Goal: Transaction & Acquisition: Purchase product/service

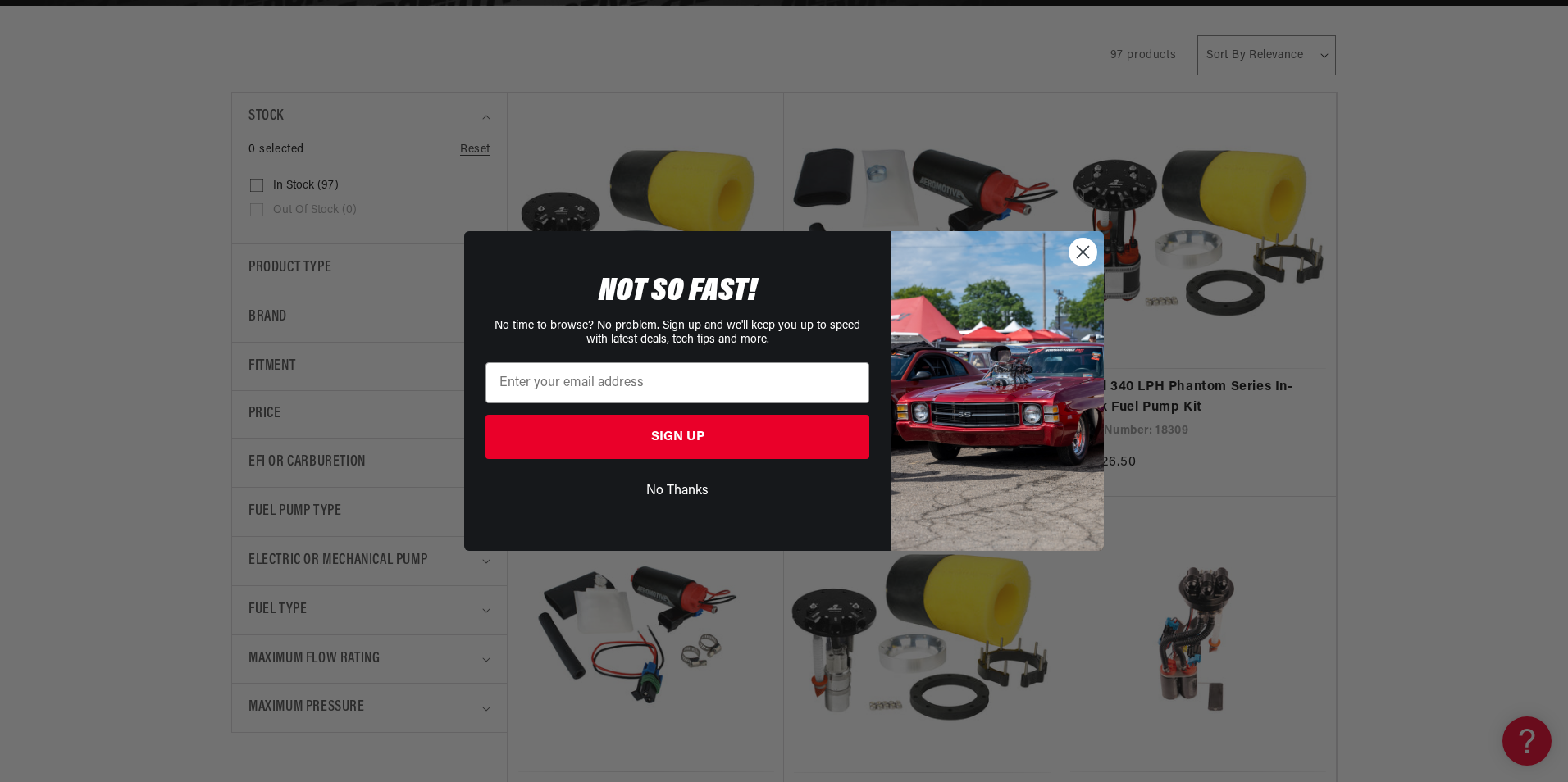
click at [1082, 248] on circle "Close dialog" at bounding box center [1082, 252] width 27 height 27
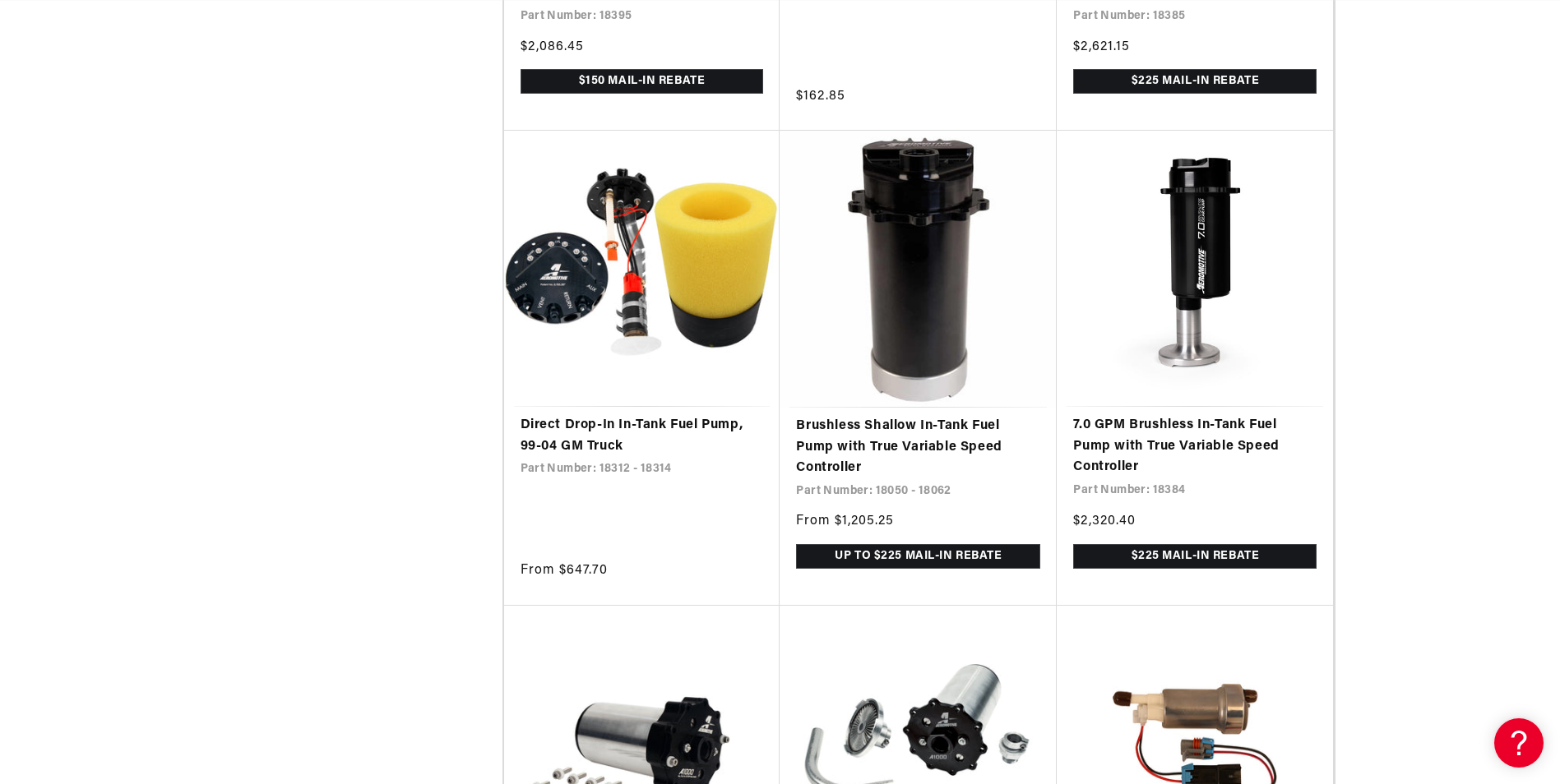
scroll to position [1991, 0]
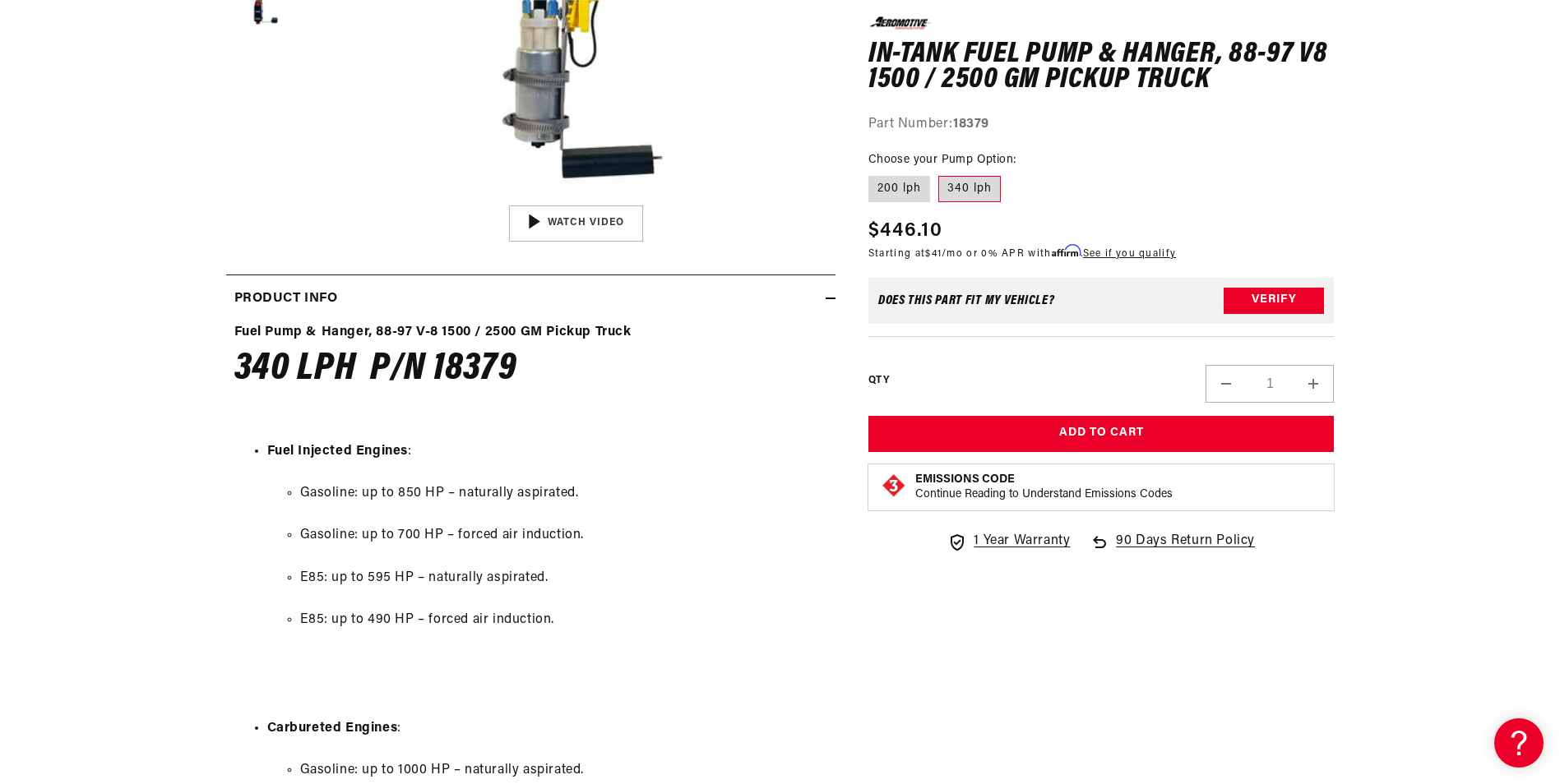
scroll to position [575, 0]
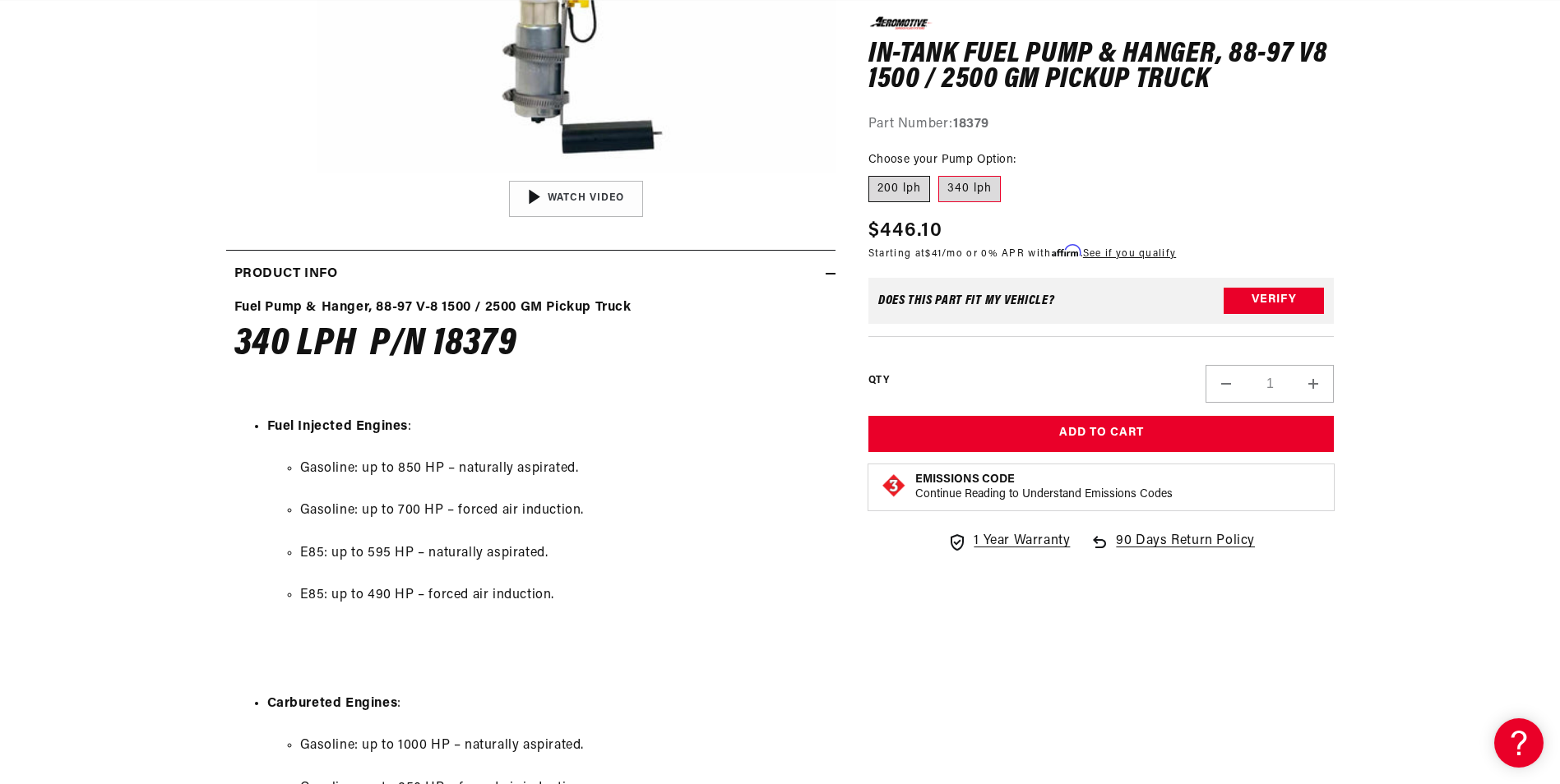
click at [911, 183] on label "200 lph" at bounding box center [899, 188] width 61 height 26
click at [874, 174] on input "200 lph" at bounding box center [873, 173] width 1 height 1
radio input "true"
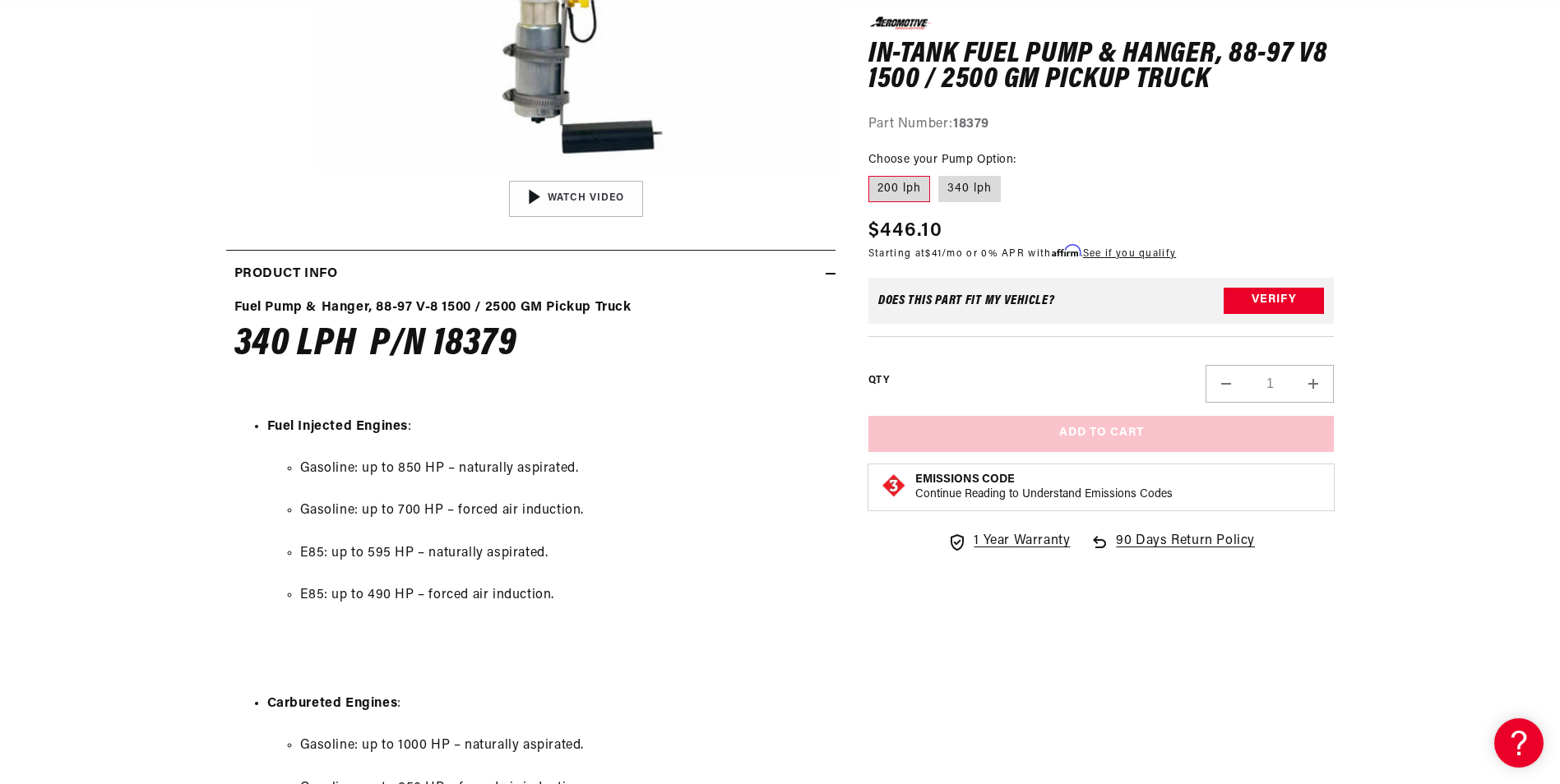
scroll to position [0, 1043]
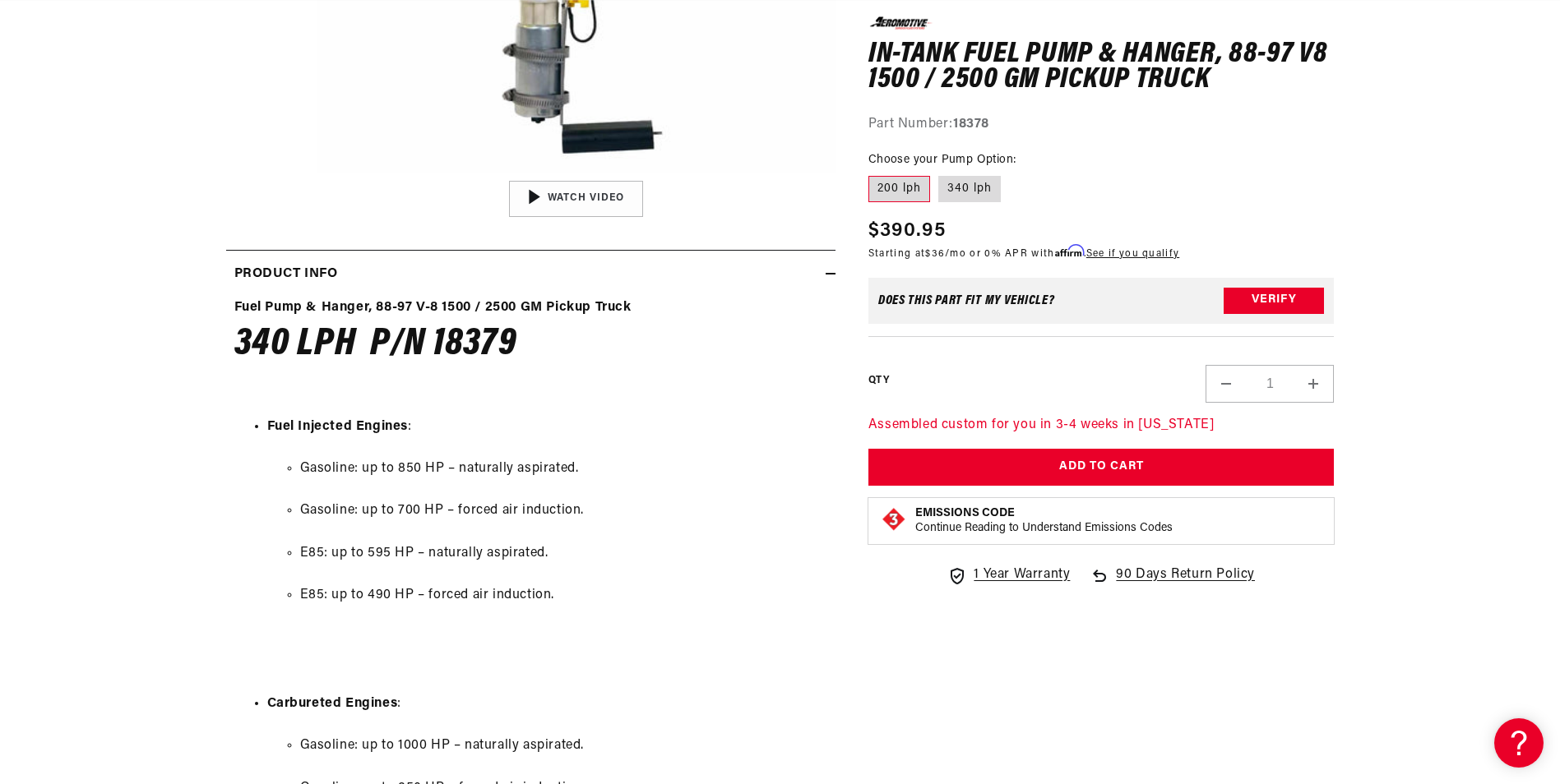
click at [914, 187] on label "200 lph" at bounding box center [899, 188] width 61 height 26
click at [874, 174] on input "200 lph" at bounding box center [873, 173] width 1 height 1
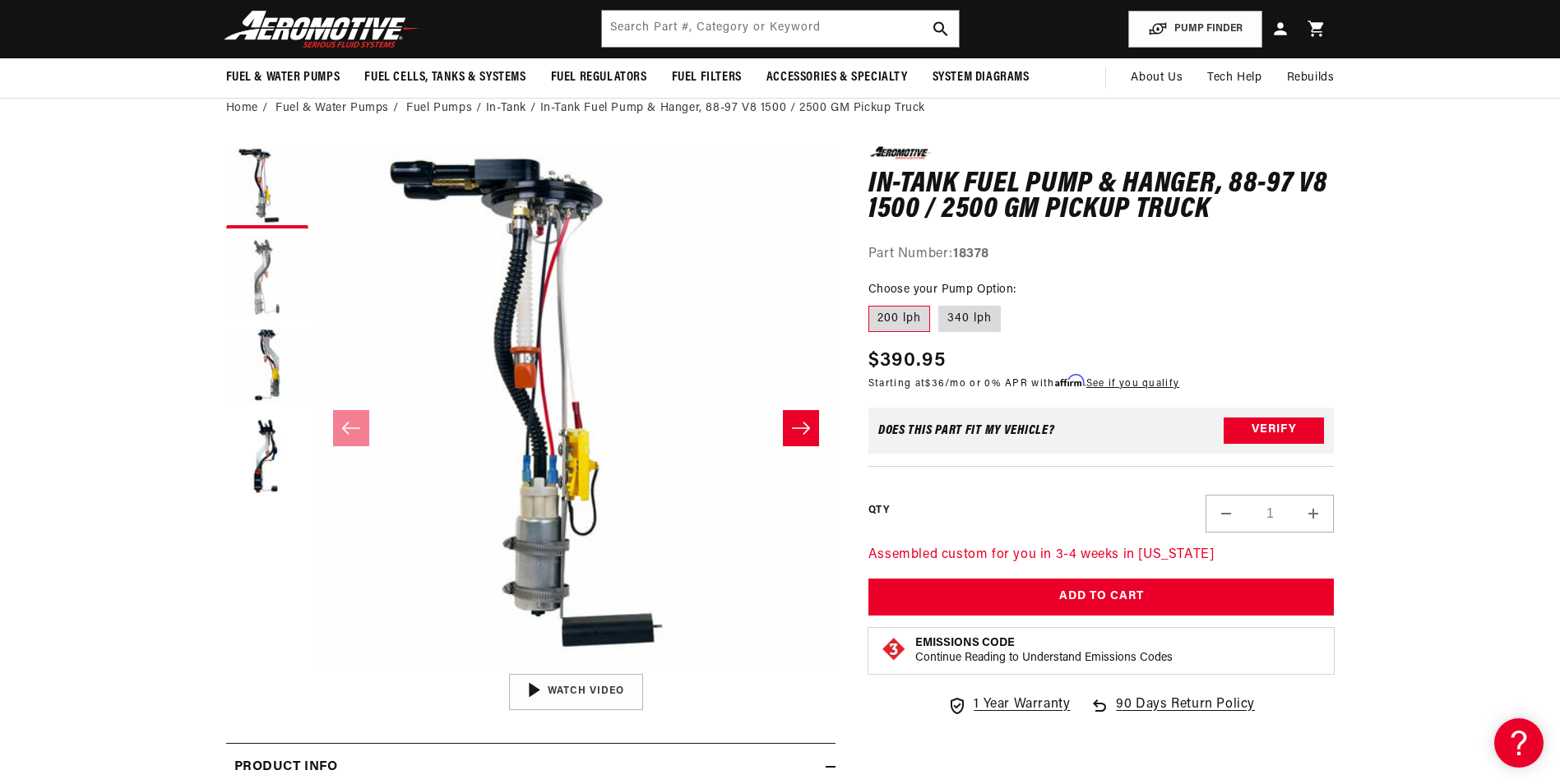
scroll to position [0, 2086]
click at [276, 254] on button "Load image 2 in gallery view" at bounding box center [267, 278] width 83 height 83
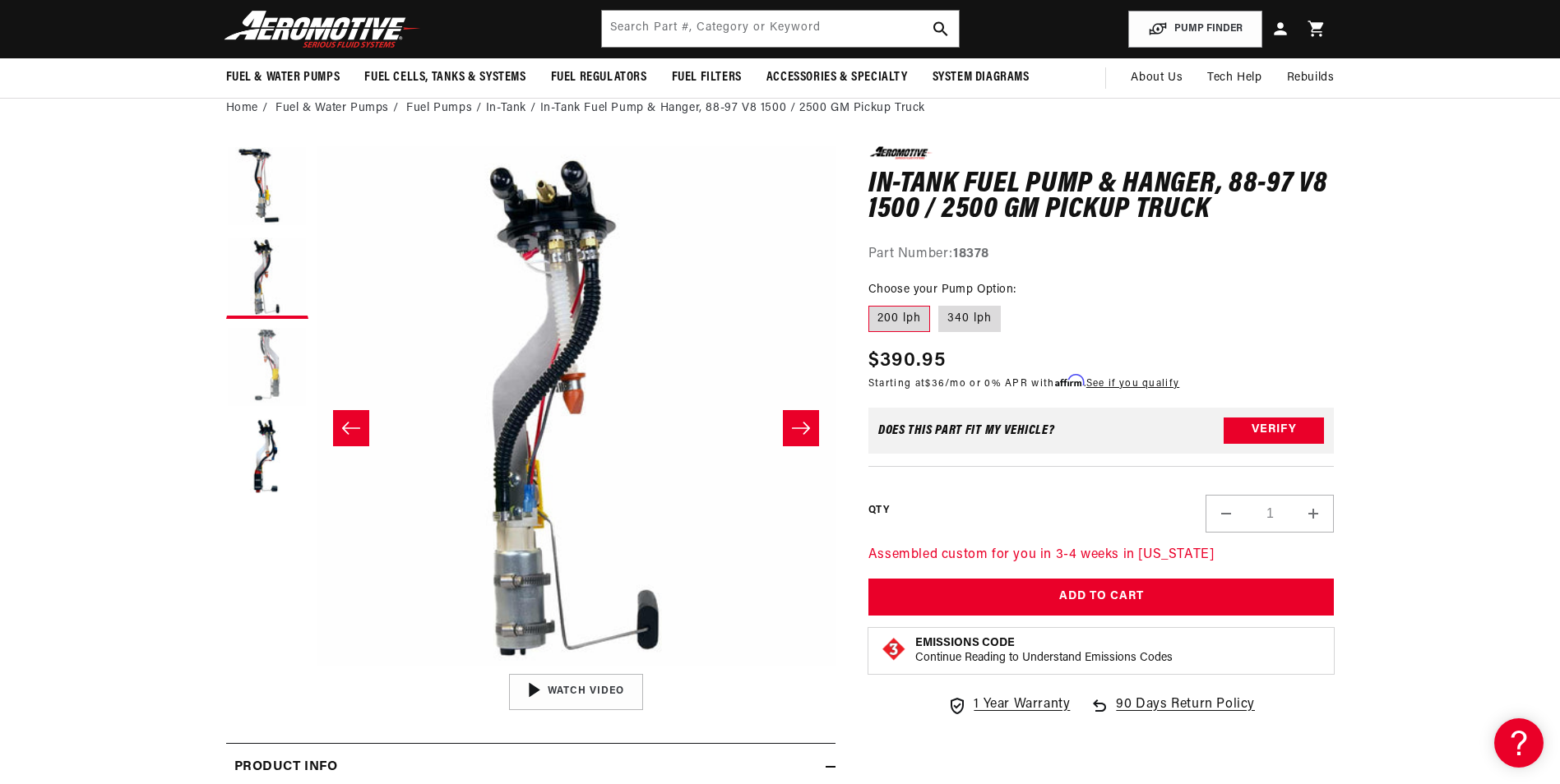
click at [266, 353] on button "Load image 3 in gallery view" at bounding box center [267, 368] width 83 height 83
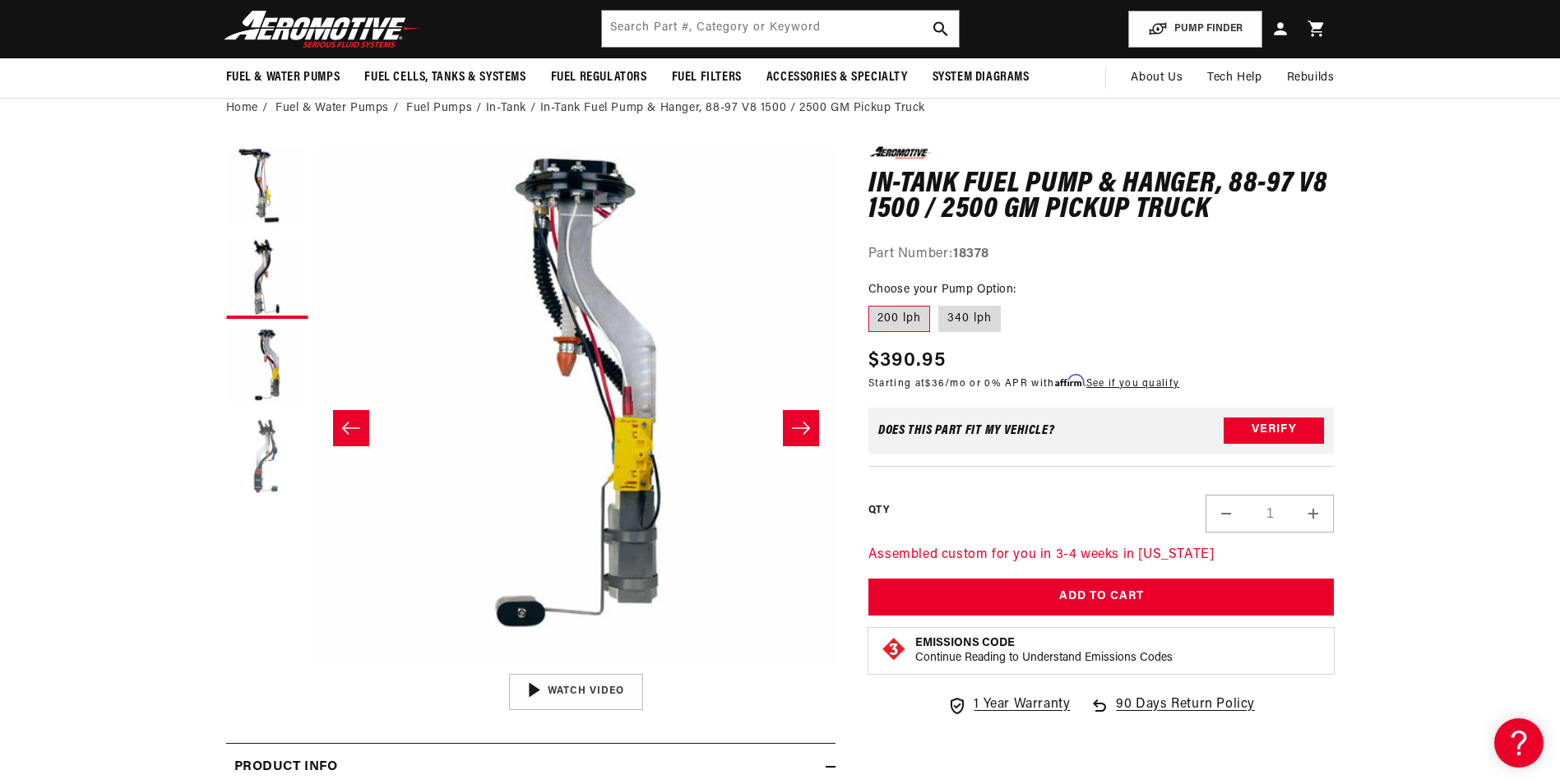
click at [269, 448] on button "Load image 4 in gallery view" at bounding box center [267, 459] width 83 height 83
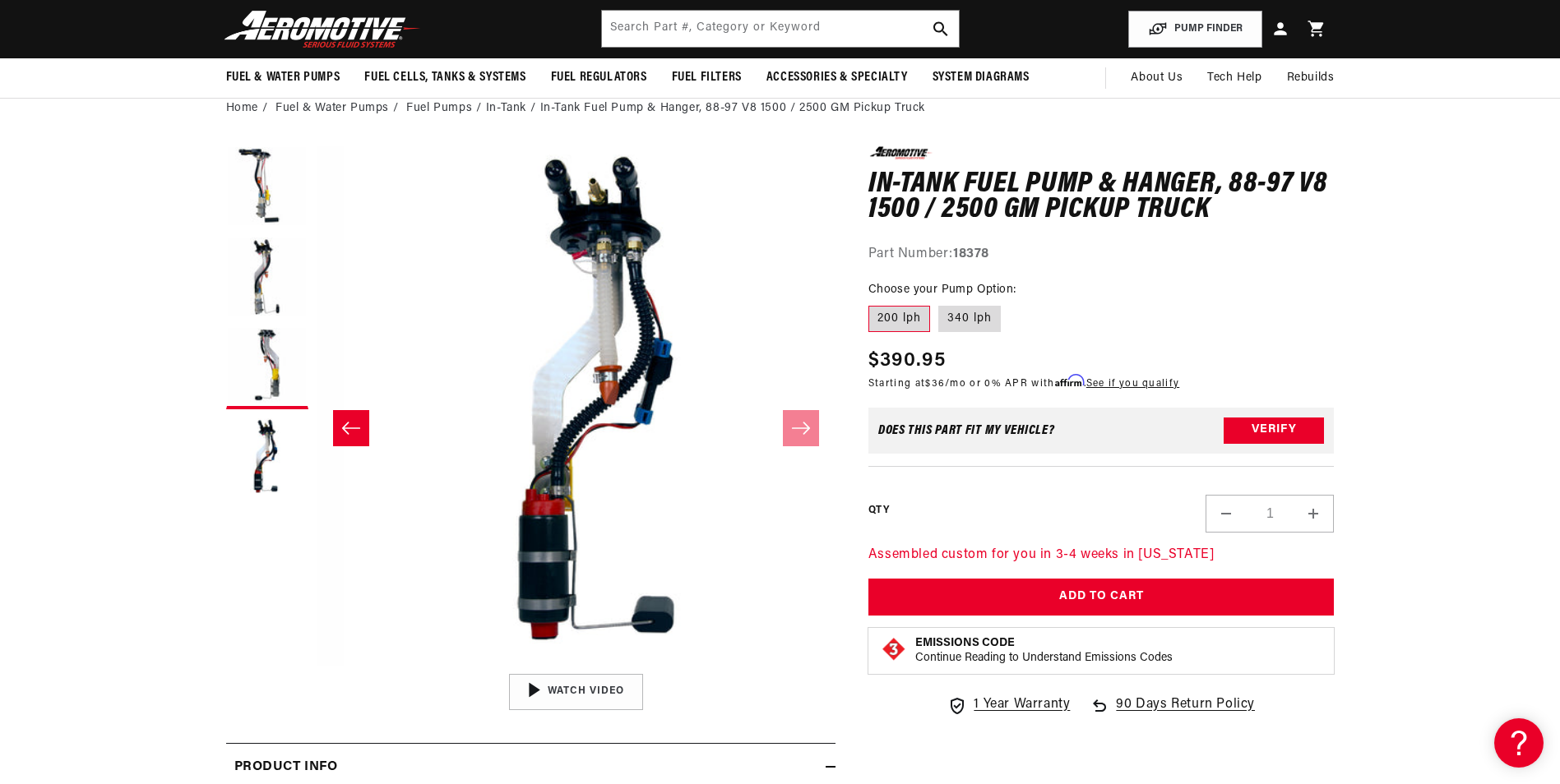
scroll to position [0, 1558]
